Goal: Transaction & Acquisition: Obtain resource

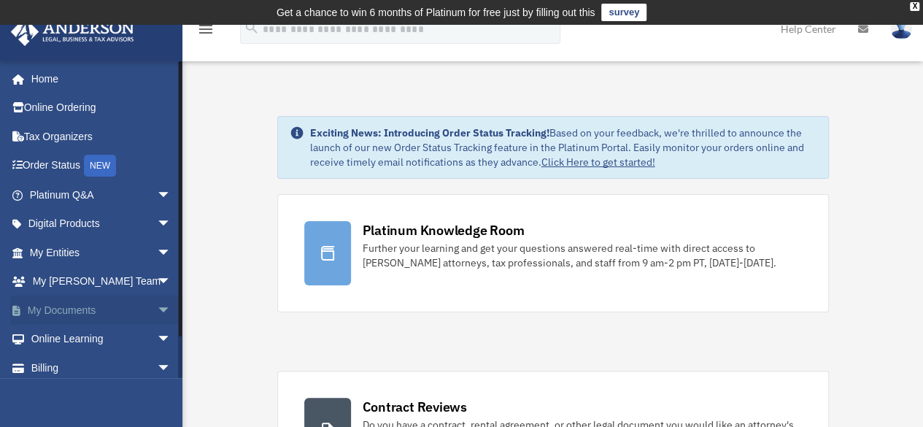
click at [157, 309] on span "arrow_drop_down" at bounding box center [171, 311] width 29 height 30
click at [63, 338] on link "Box" at bounding box center [106, 339] width 173 height 29
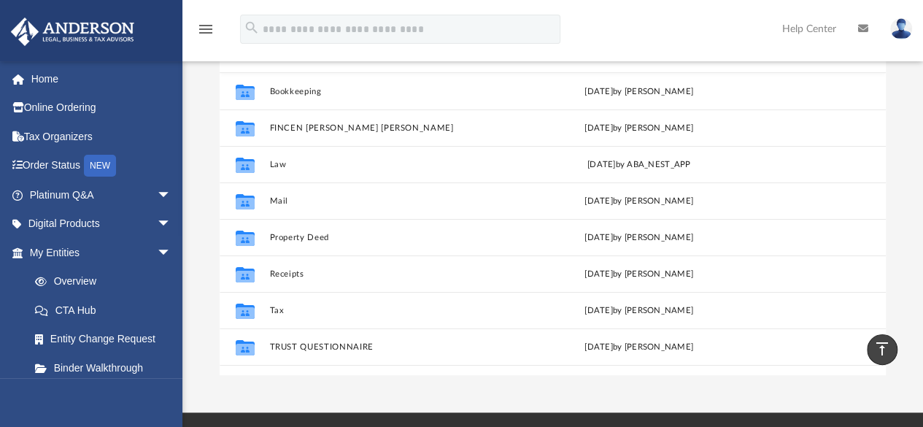
scroll to position [194, 0]
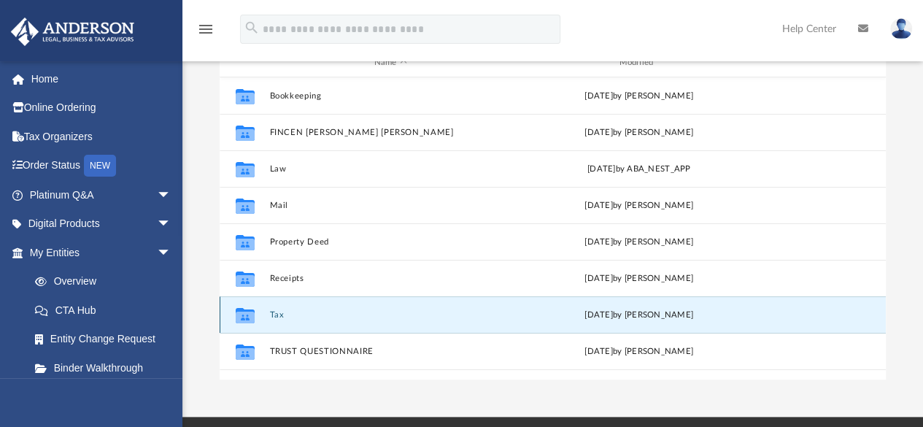
click at [273, 315] on button "Tax" at bounding box center [390, 314] width 242 height 9
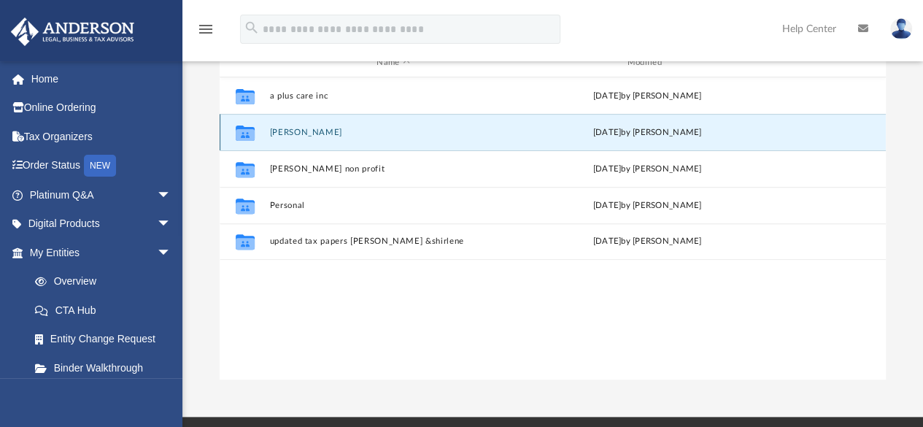
click at [273, 131] on button "Cassandra Sulatan" at bounding box center [392, 132] width 247 height 9
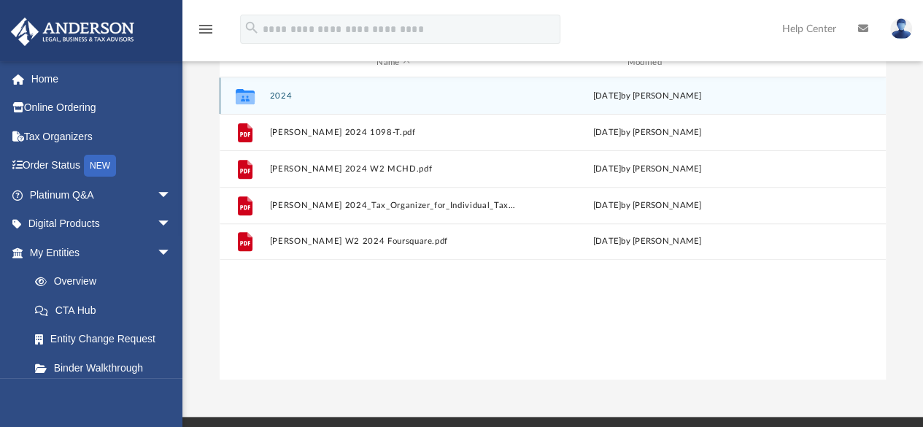
click at [282, 98] on button "2024" at bounding box center [392, 95] width 247 height 9
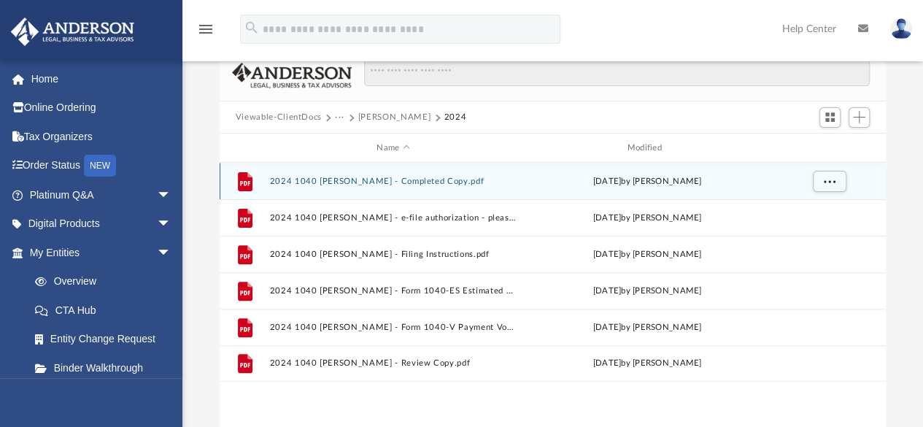
scroll to position [99, 0]
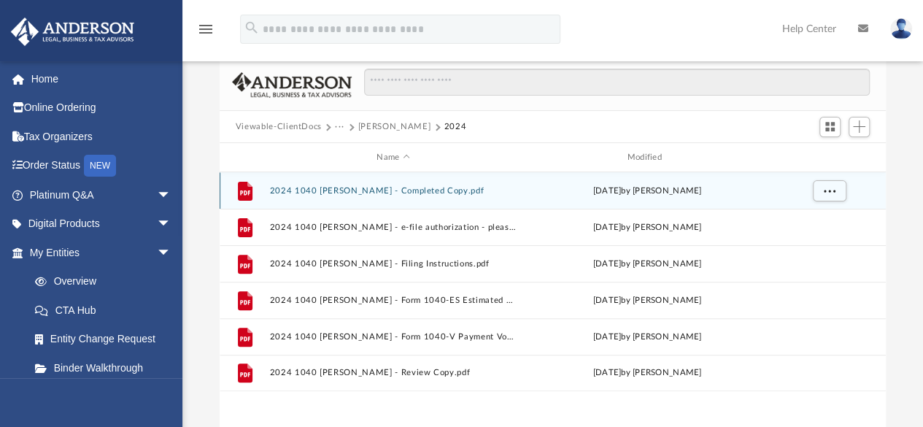
click at [315, 190] on button "2024 1040 Sulatan, Cassandra - Completed Copy.pdf" at bounding box center [392, 190] width 247 height 9
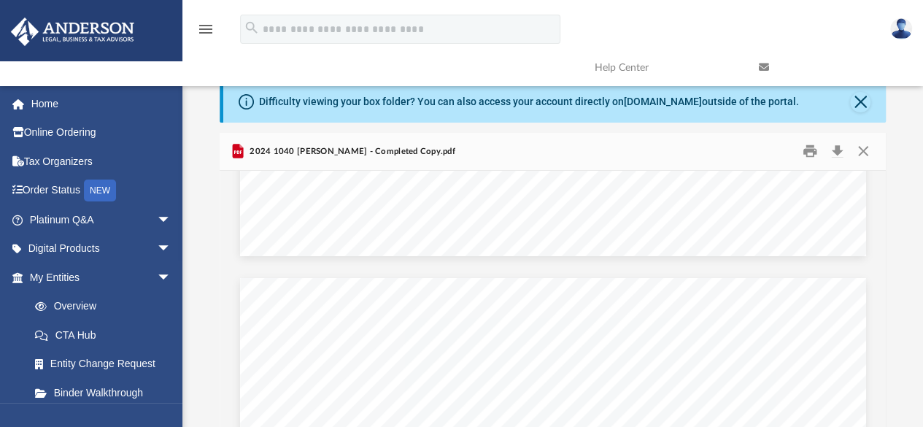
scroll to position [0, 0]
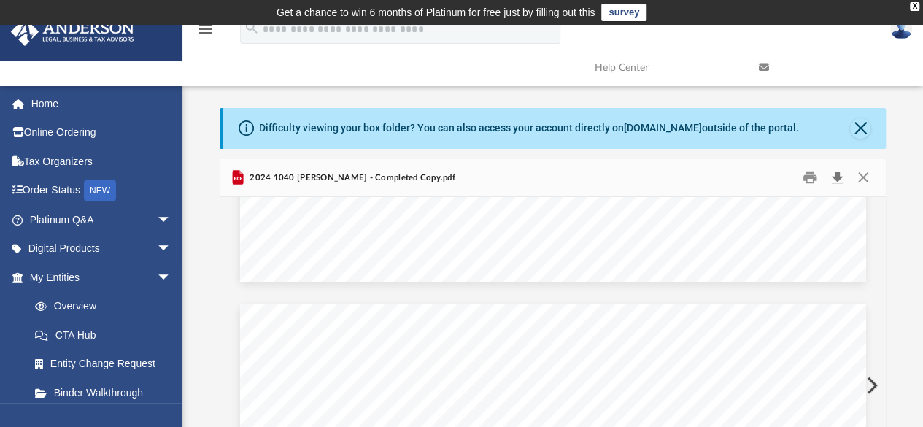
click at [834, 174] on button "Download" at bounding box center [837, 177] width 26 height 23
click at [859, 130] on button "Close" at bounding box center [860, 128] width 20 height 20
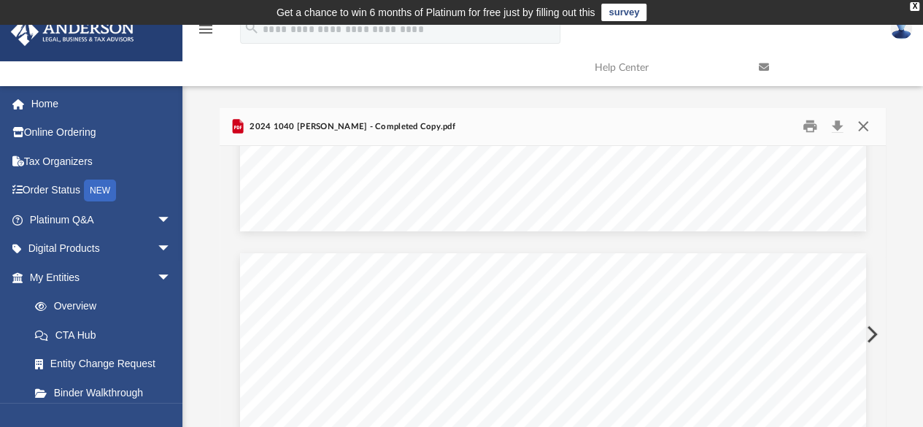
click at [863, 124] on button "Close" at bounding box center [863, 126] width 26 height 23
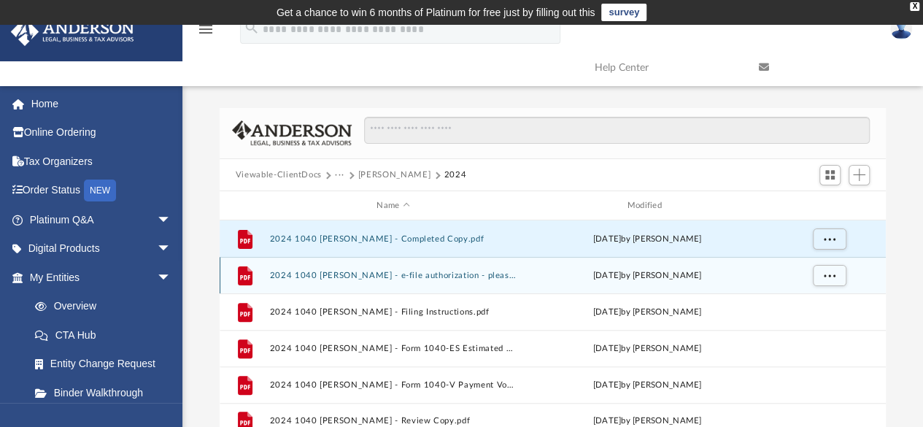
click at [289, 272] on button "2024 1040 Sulatan, Cassandra - e-file authorization - please sign.pdf" at bounding box center [392, 275] width 247 height 9
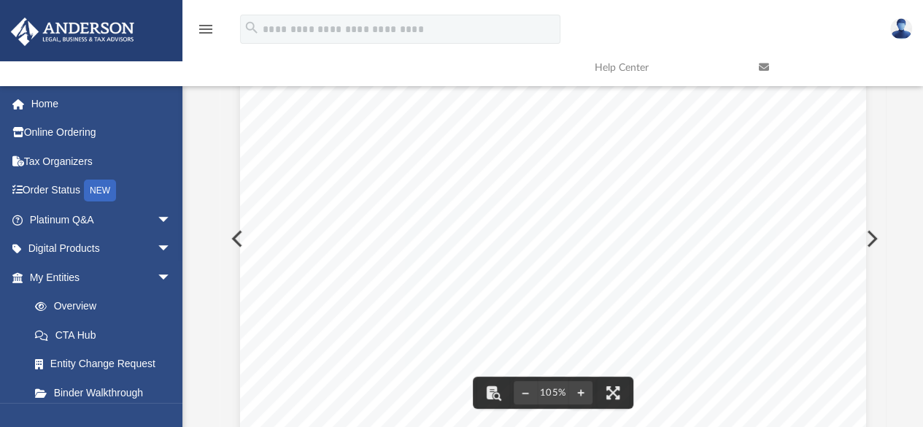
drag, startPoint x: 557, startPoint y: 232, endPoint x: 497, endPoint y: 242, distance: 60.6
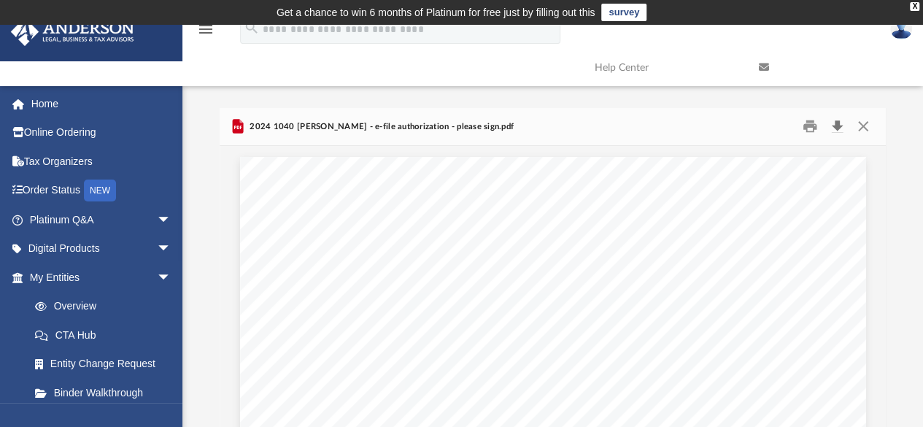
click at [838, 121] on button "Download" at bounding box center [837, 126] width 26 height 23
click at [863, 125] on button "Close" at bounding box center [863, 126] width 26 height 23
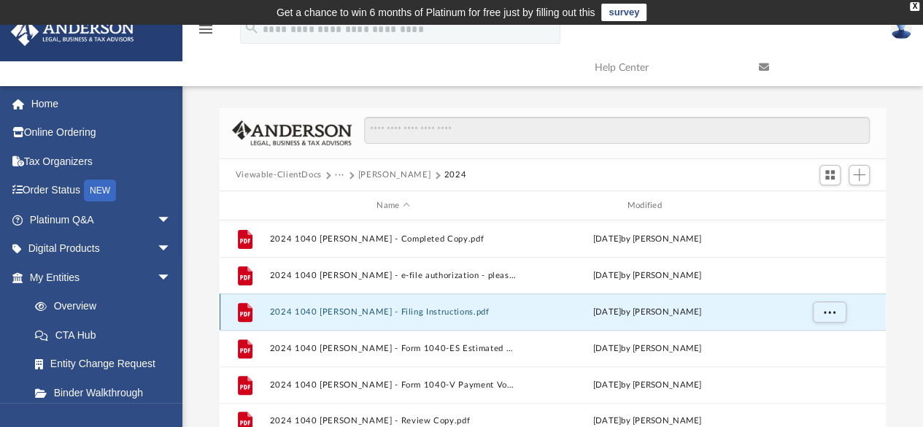
click at [344, 307] on button "2024 1040 Sulatan, Cassandra - Filing Instructions.pdf" at bounding box center [392, 311] width 247 height 9
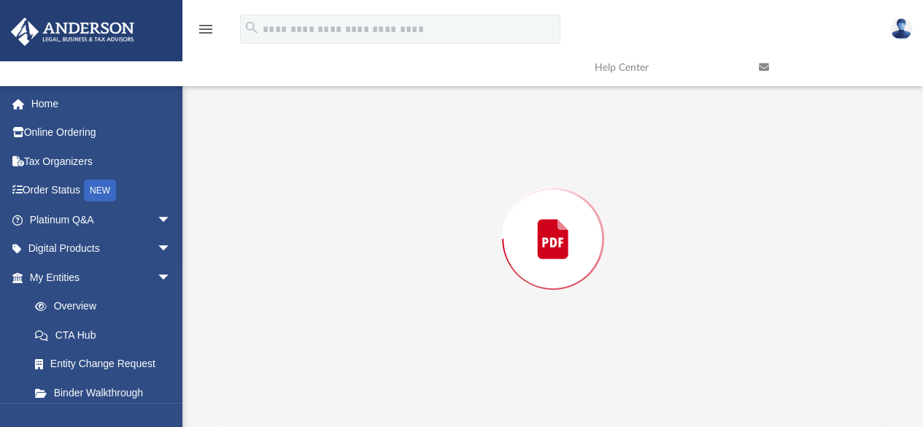
click at [344, 307] on div "Preview" at bounding box center [553, 238] width 667 height 377
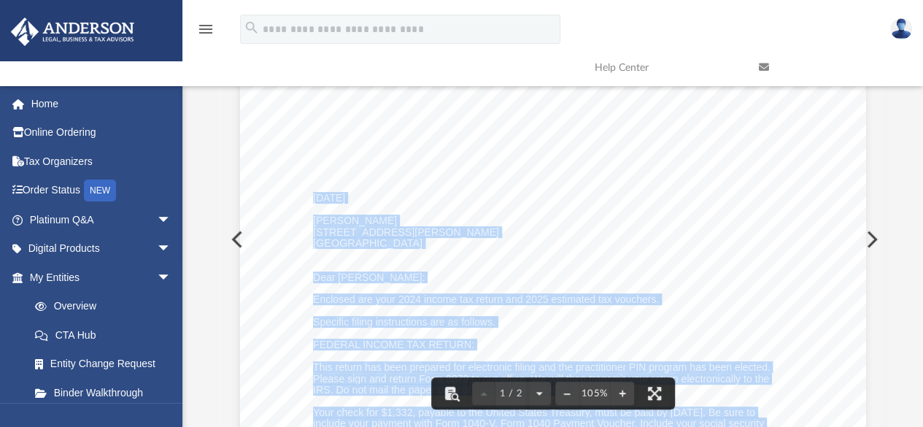
scroll to position [0, 0]
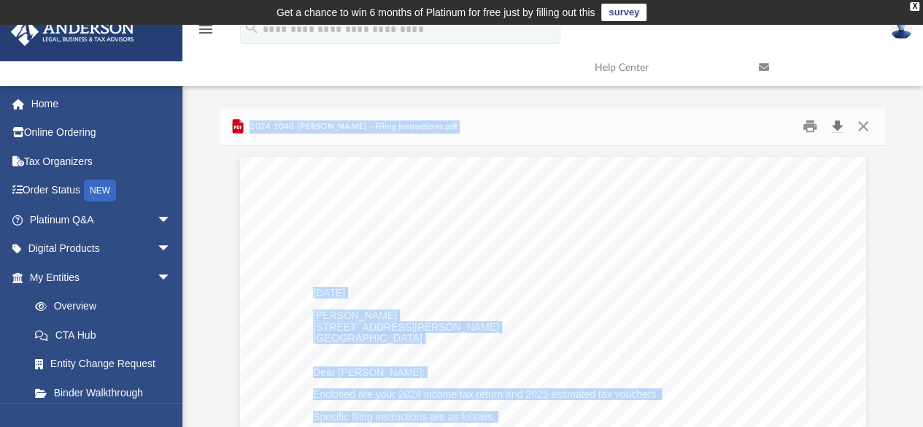
click at [836, 123] on button "Download" at bounding box center [837, 126] width 26 height 23
click at [858, 124] on button "Close" at bounding box center [863, 126] width 26 height 23
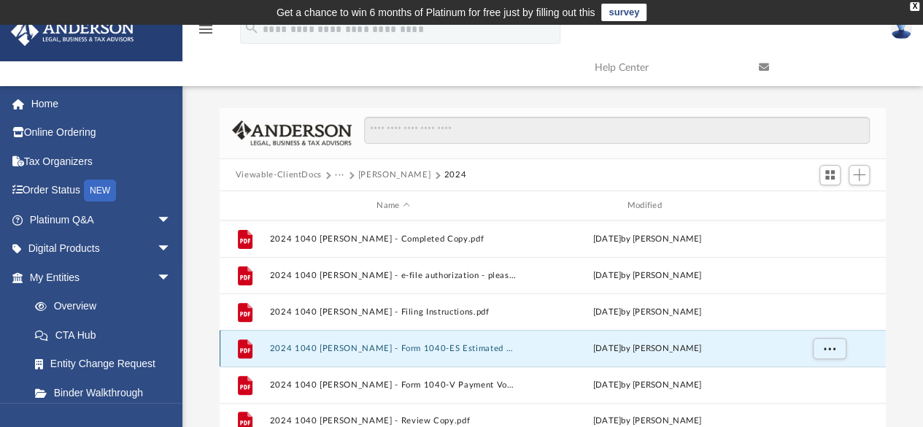
click at [482, 348] on button "2024 1040 Sulatan, Cassandra - Form 1040-ES Estimated Tax Voucher.pdf" at bounding box center [392, 348] width 247 height 9
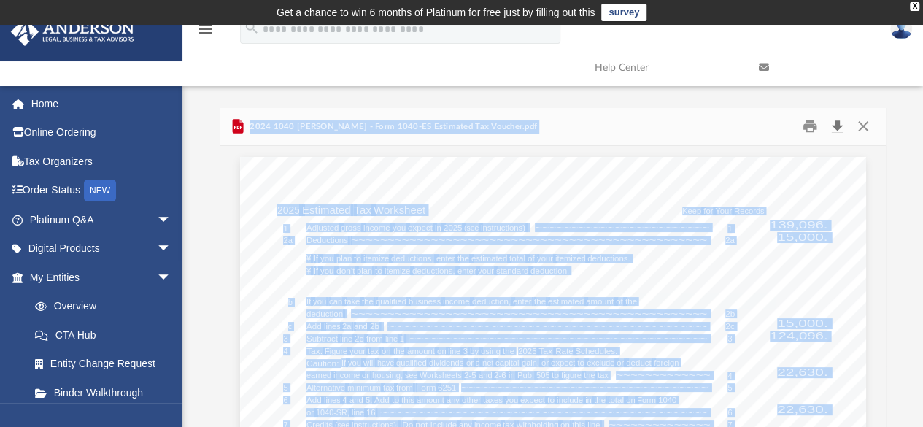
click at [836, 129] on button "Download" at bounding box center [837, 126] width 26 height 23
click at [555, 137] on div "2024 1040 Sulatan, Cassandra - Form 1040-ES Estimated Tax Voucher.pdf" at bounding box center [553, 127] width 667 height 39
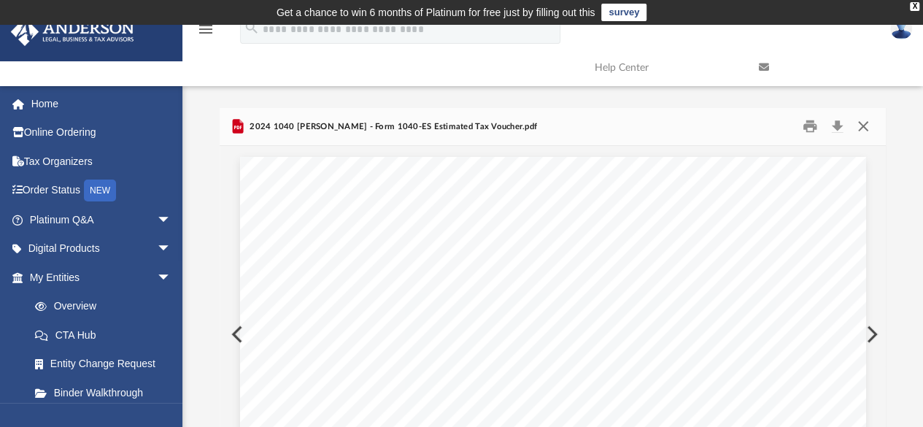
click at [858, 125] on button "Close" at bounding box center [863, 126] width 26 height 23
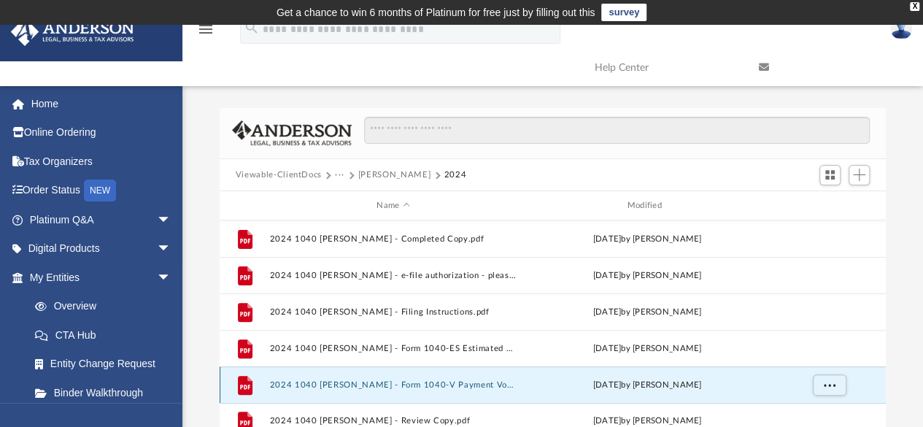
click at [394, 385] on button "2024 1040 Sulatan, Cassandra - Form 1040-V Payment Voucher.pdf" at bounding box center [392, 384] width 247 height 9
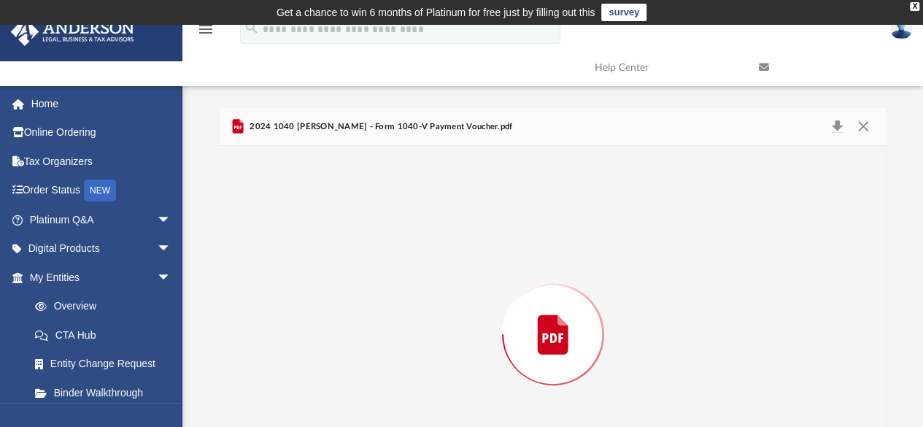
scroll to position [96, 0]
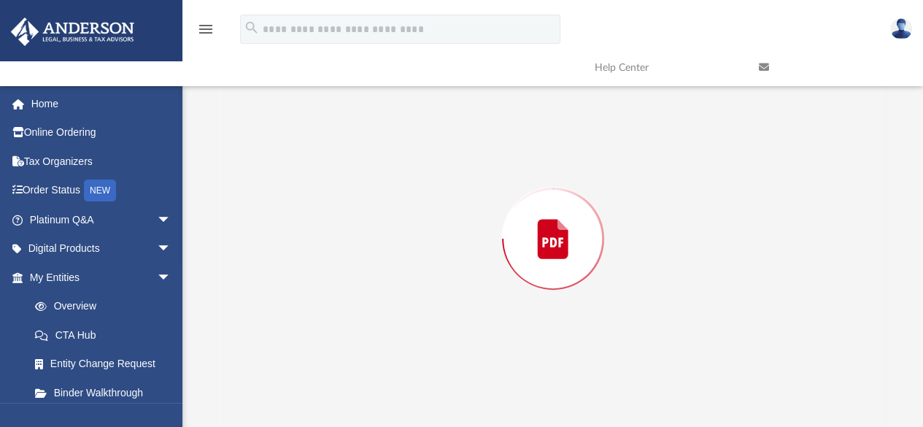
click at [394, 385] on div "Preview" at bounding box center [553, 238] width 667 height 377
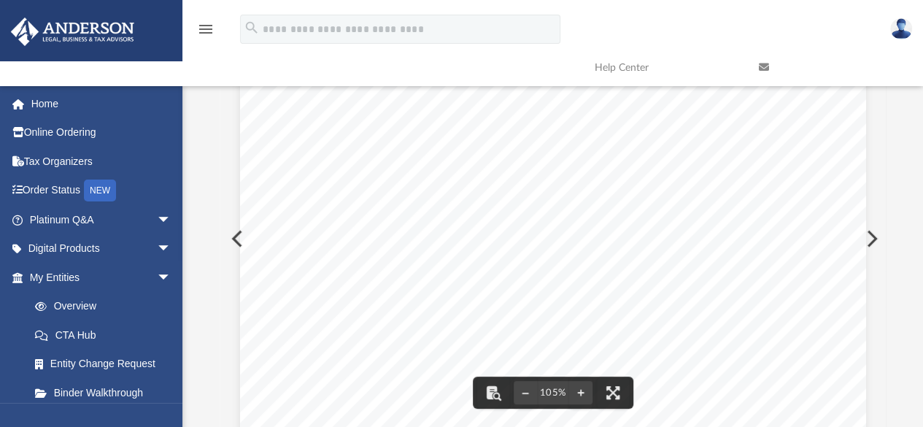
click at [417, 175] on span "United" at bounding box center [422, 176] width 24 height 8
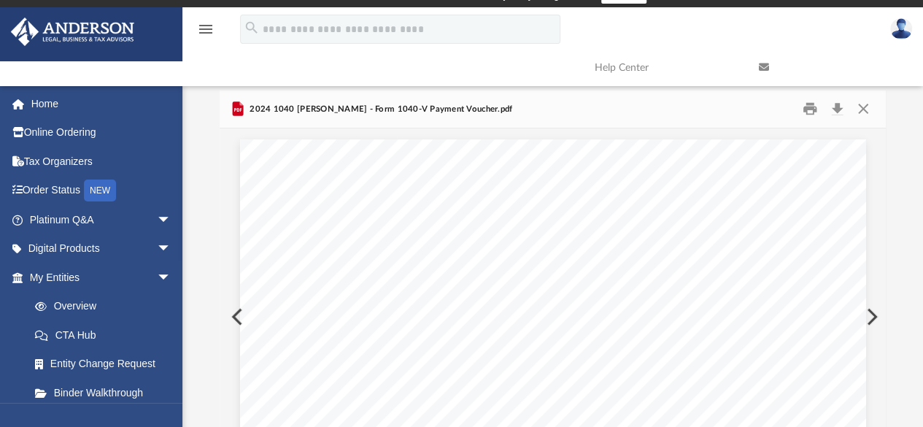
scroll to position [0, 0]
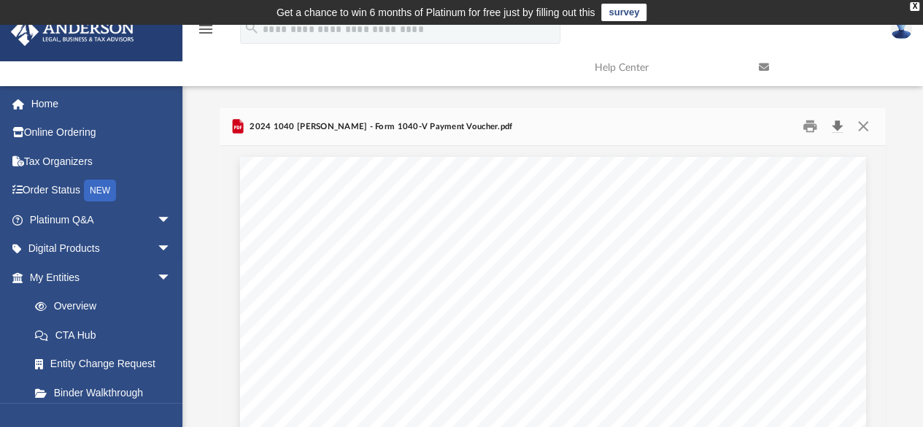
click at [838, 125] on button "Download" at bounding box center [837, 126] width 26 height 23
click at [861, 125] on button "Close" at bounding box center [863, 126] width 26 height 23
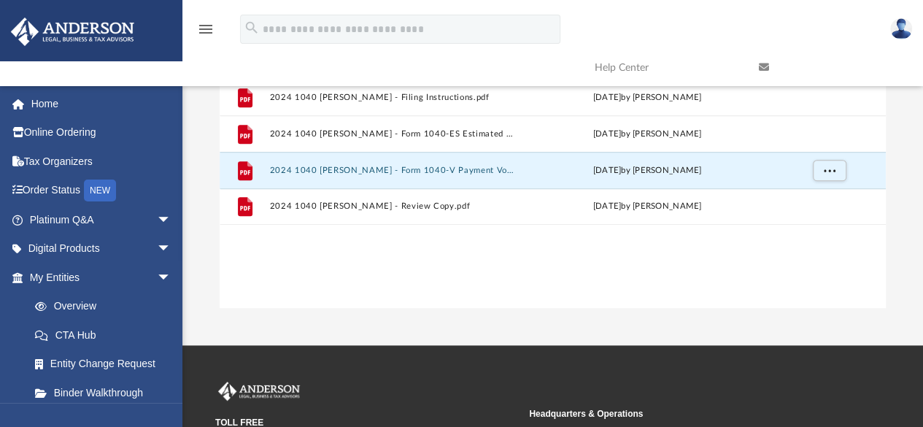
scroll to position [217, 0]
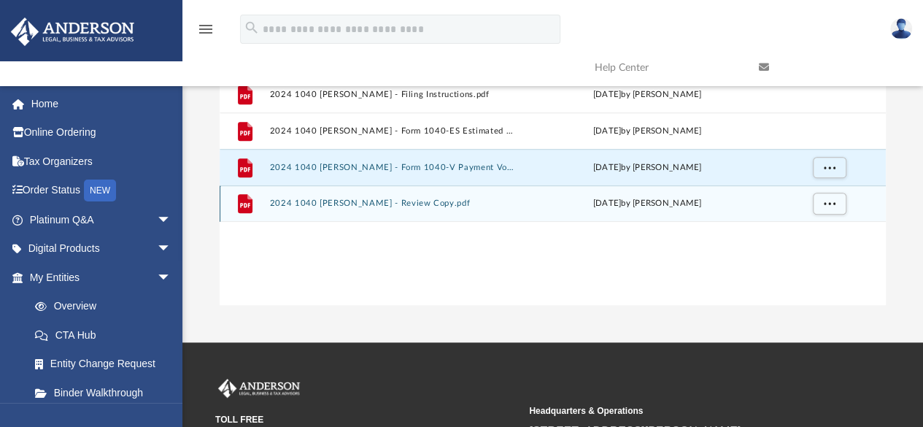
click at [397, 203] on button "2024 1040 Sulatan, Cassandra - Review Copy.pdf" at bounding box center [392, 203] width 247 height 9
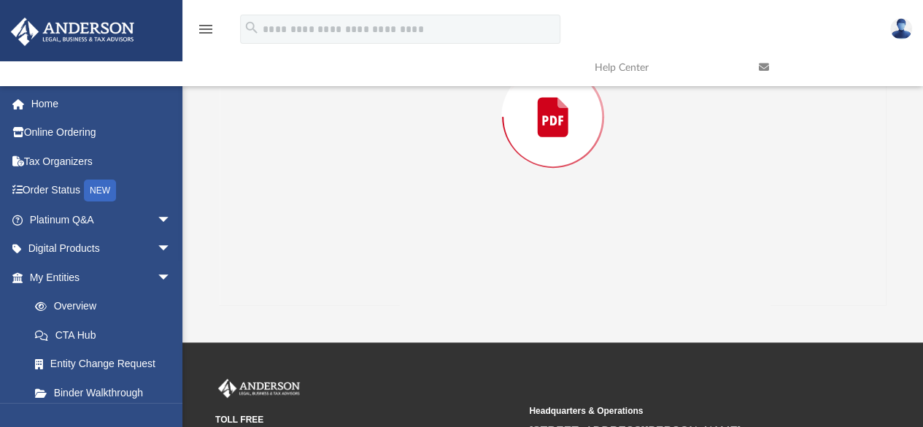
scroll to position [107, 0]
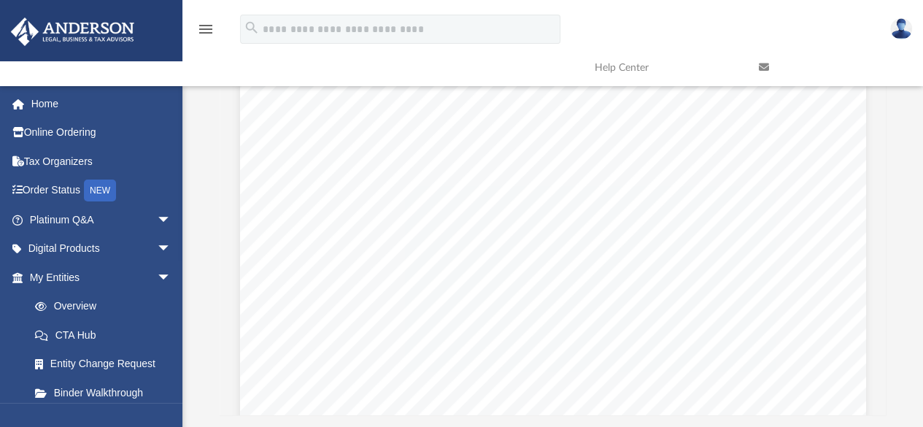
click at [895, 99] on div "Difficulty viewing your box folder? You can also access your account directly o…" at bounding box center [552, 208] width 741 height 415
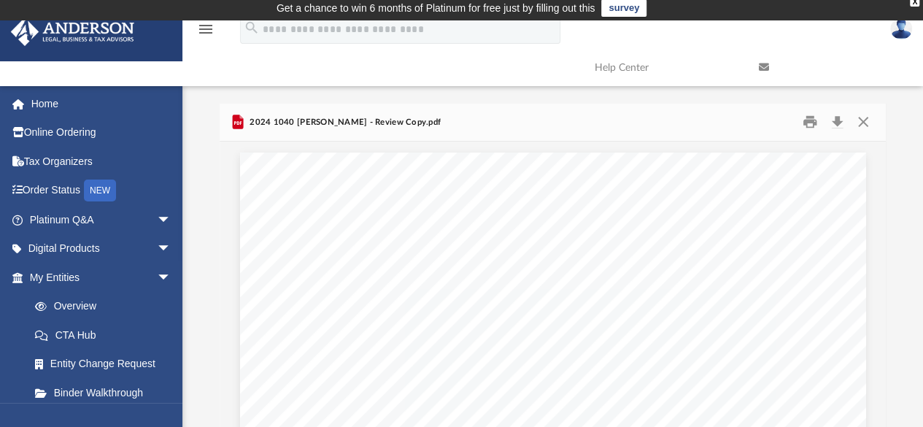
scroll to position [0, 0]
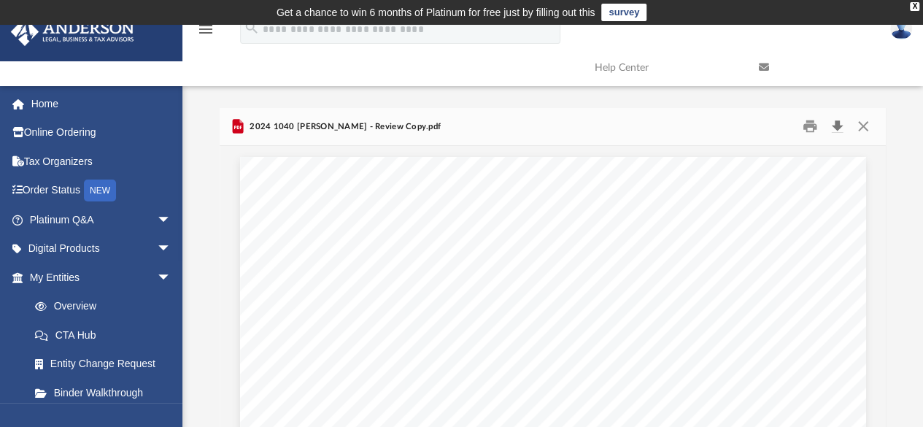
click at [835, 127] on button "Download" at bounding box center [837, 126] width 26 height 23
